Goal: Task Accomplishment & Management: Manage account settings

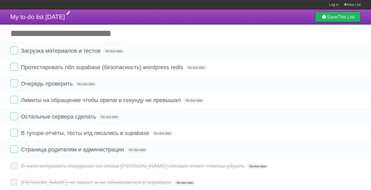
click at [65, 14] on span "My to-do list [DATE]" at bounding box center [37, 16] width 55 height 7
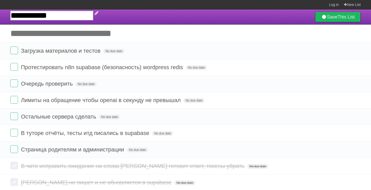
type input "**********"
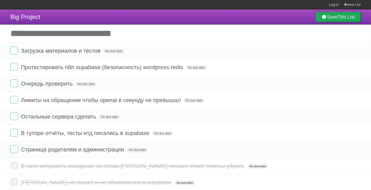
click at [342, 18] on b "This List" at bounding box center [345, 16] width 17 height 5
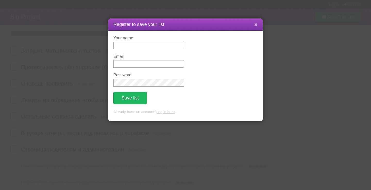
click at [257, 27] on icon at bounding box center [255, 24] width 3 height 4
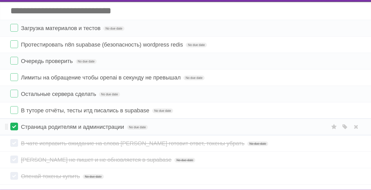
scroll to position [22, 0]
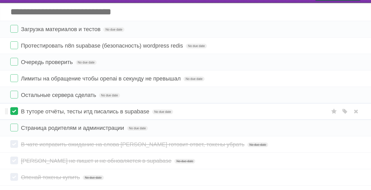
click at [15, 115] on label at bounding box center [14, 111] width 8 height 8
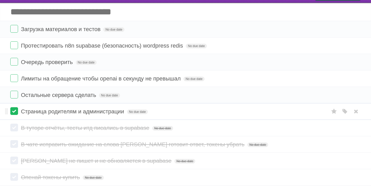
click at [13, 113] on label at bounding box center [14, 111] width 8 height 8
